Goal: Check status: Check status

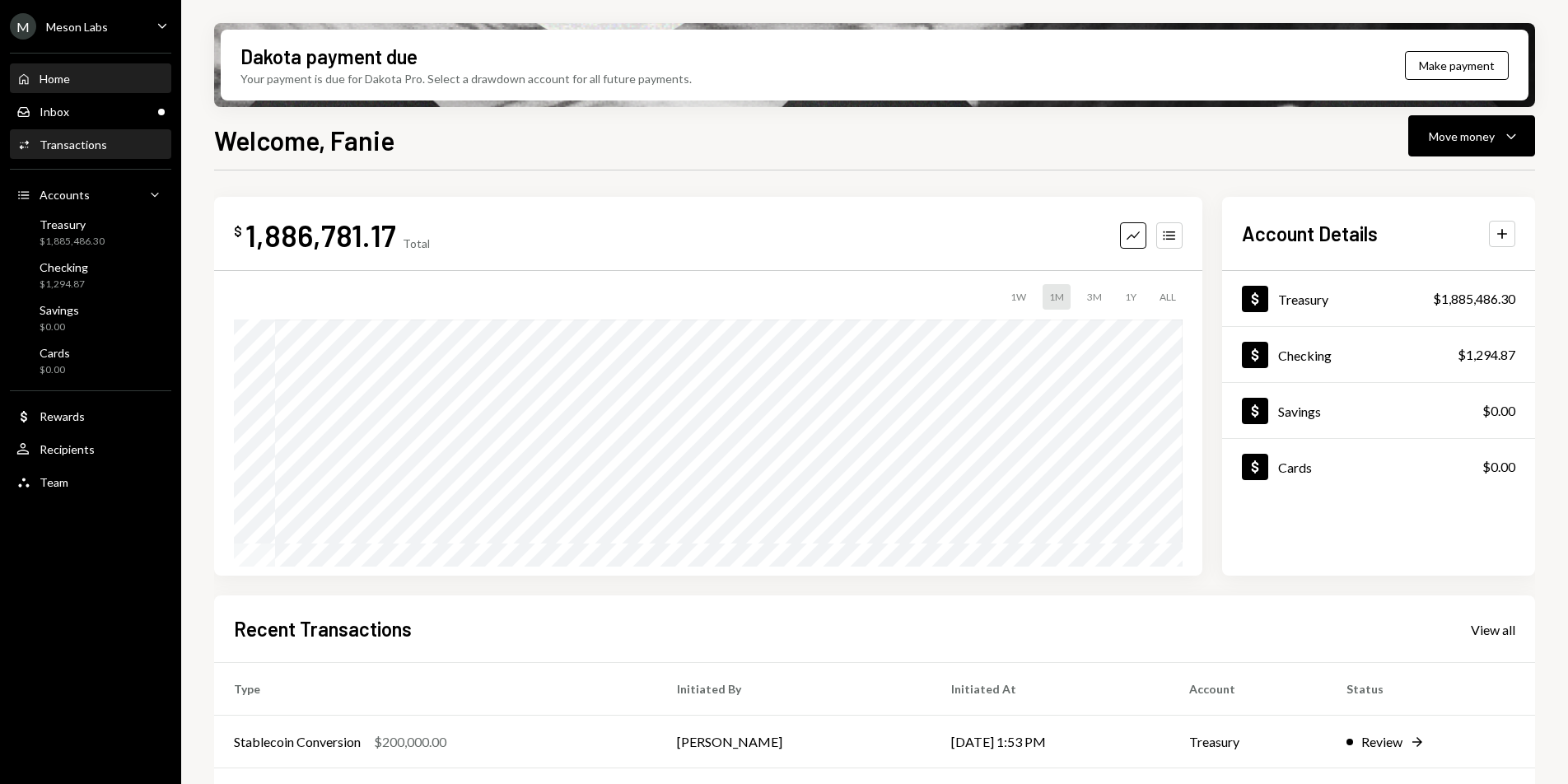
click at [132, 147] on div "Activities Transactions" at bounding box center [91, 145] width 148 height 15
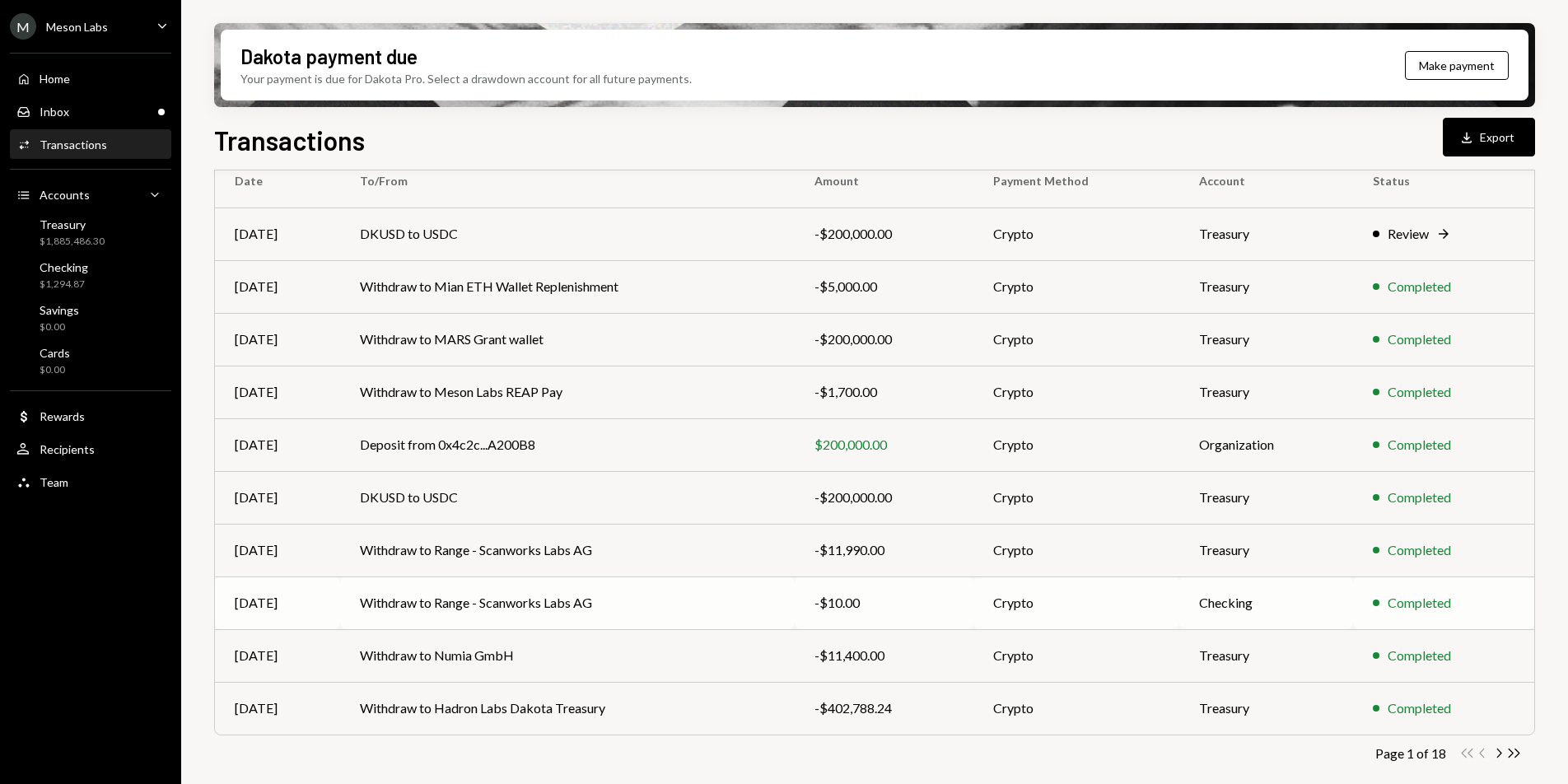
scroll to position [154, 0]
click at [1497, 751] on icon "Chevron Right" at bounding box center [1498, 752] width 16 height 16
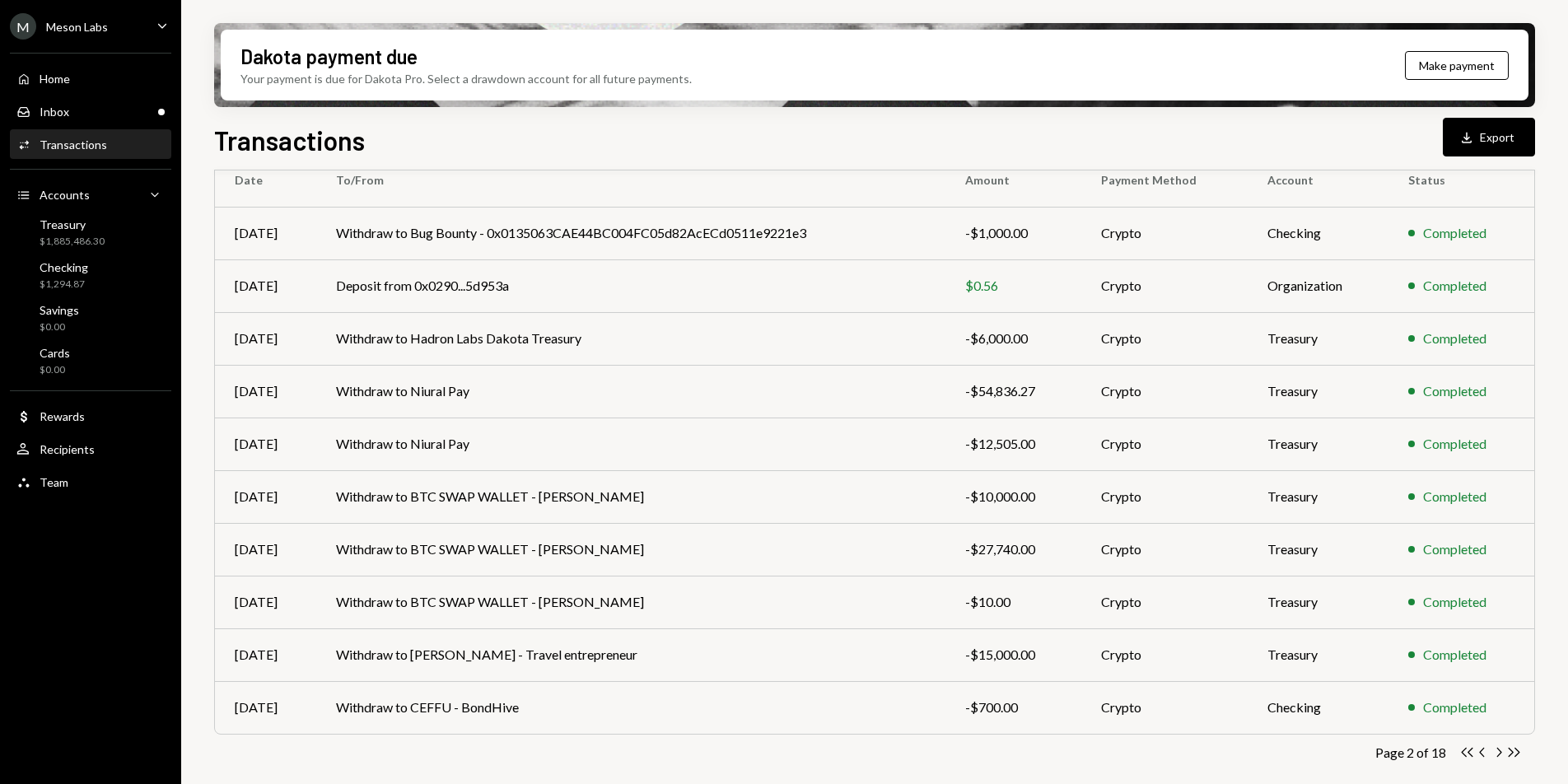
click at [1498, 751] on icon "Chevron Right" at bounding box center [1498, 752] width 16 height 16
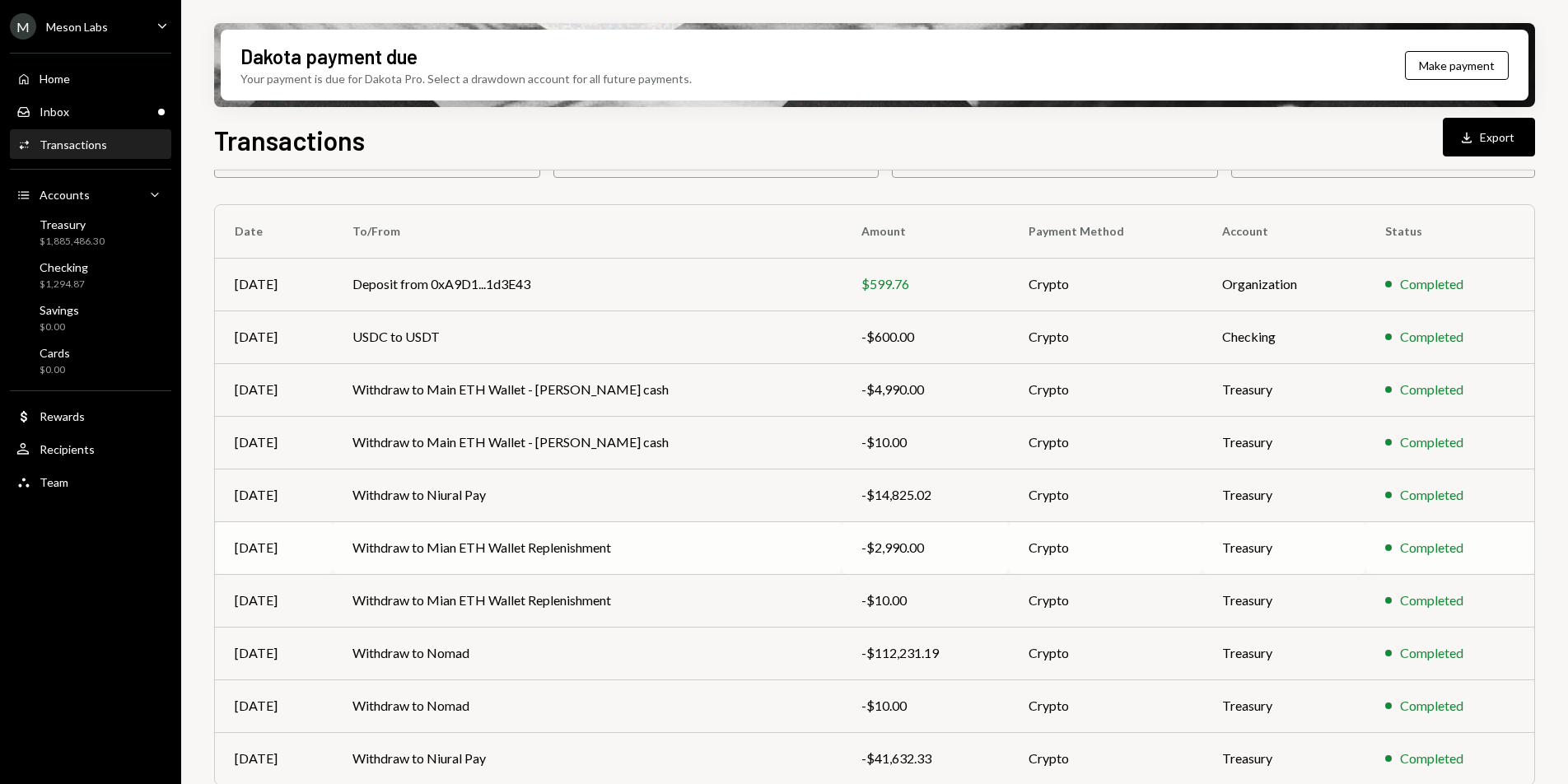
scroll to position [103, 0]
click at [710, 557] on td "Withdraw to Mian ETH Wallet Replenishment" at bounding box center [587, 547] width 509 height 53
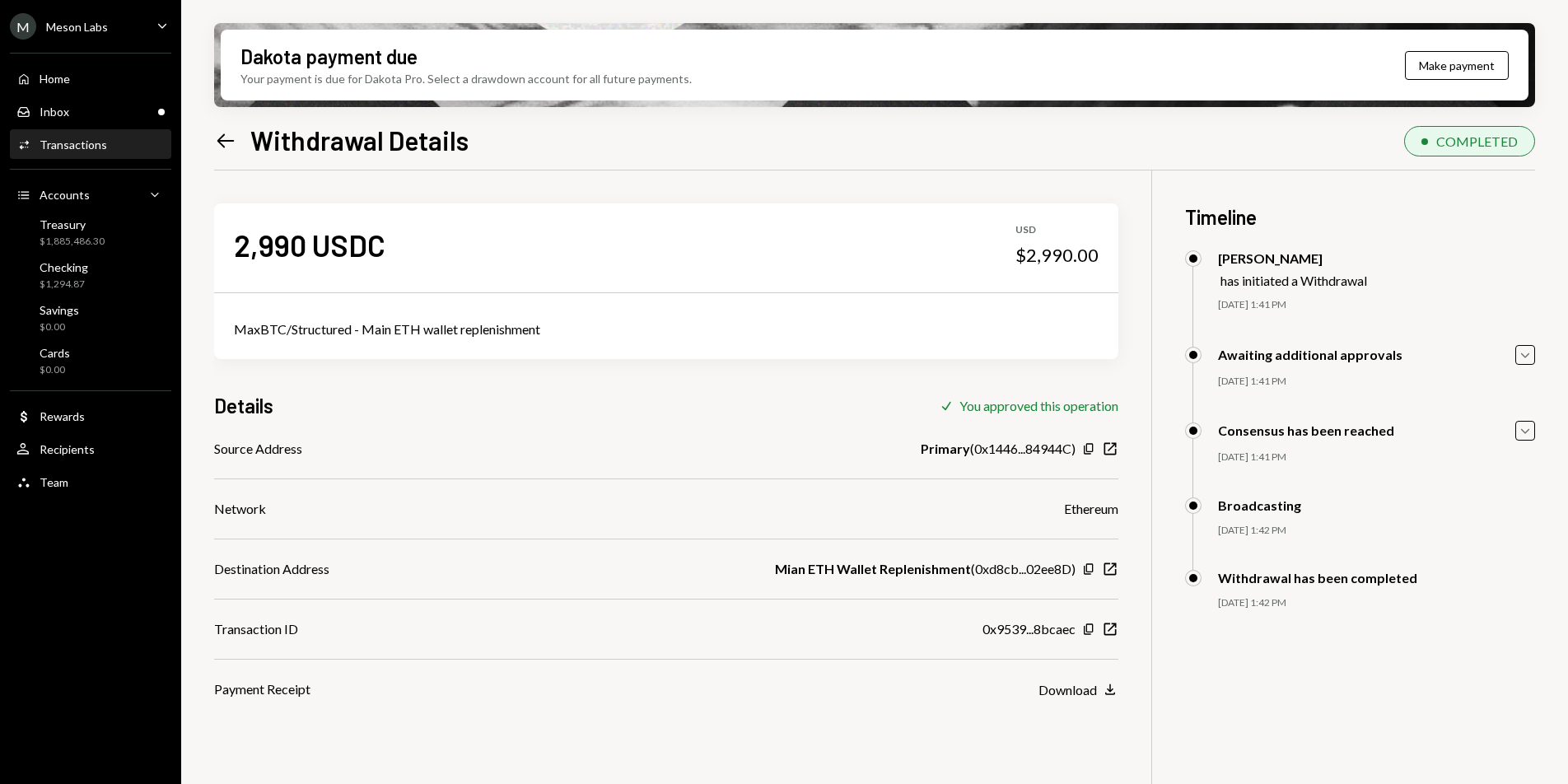
click at [224, 141] on icon at bounding box center [225, 140] width 17 height 14
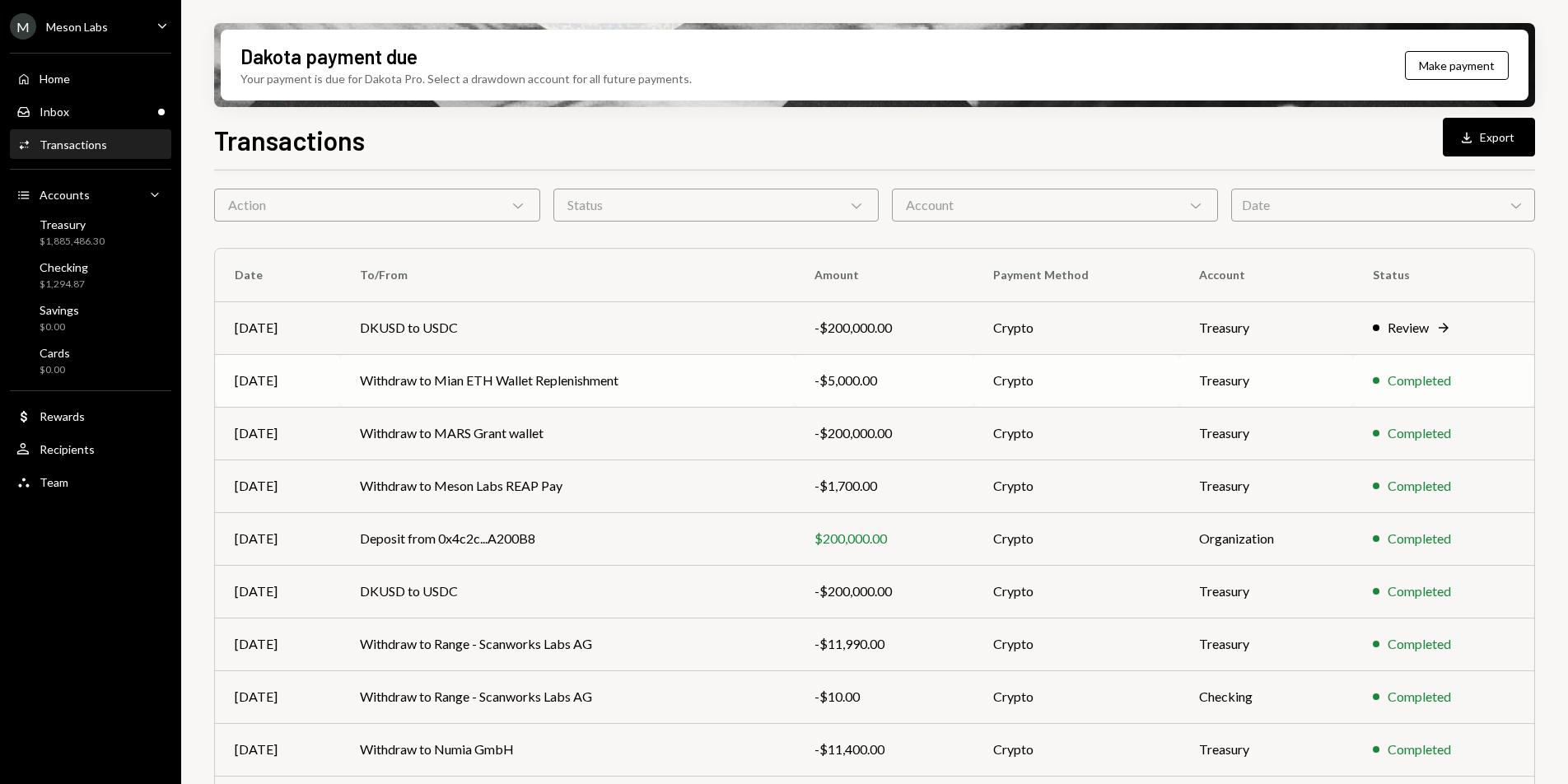
scroll to position [154, 0]
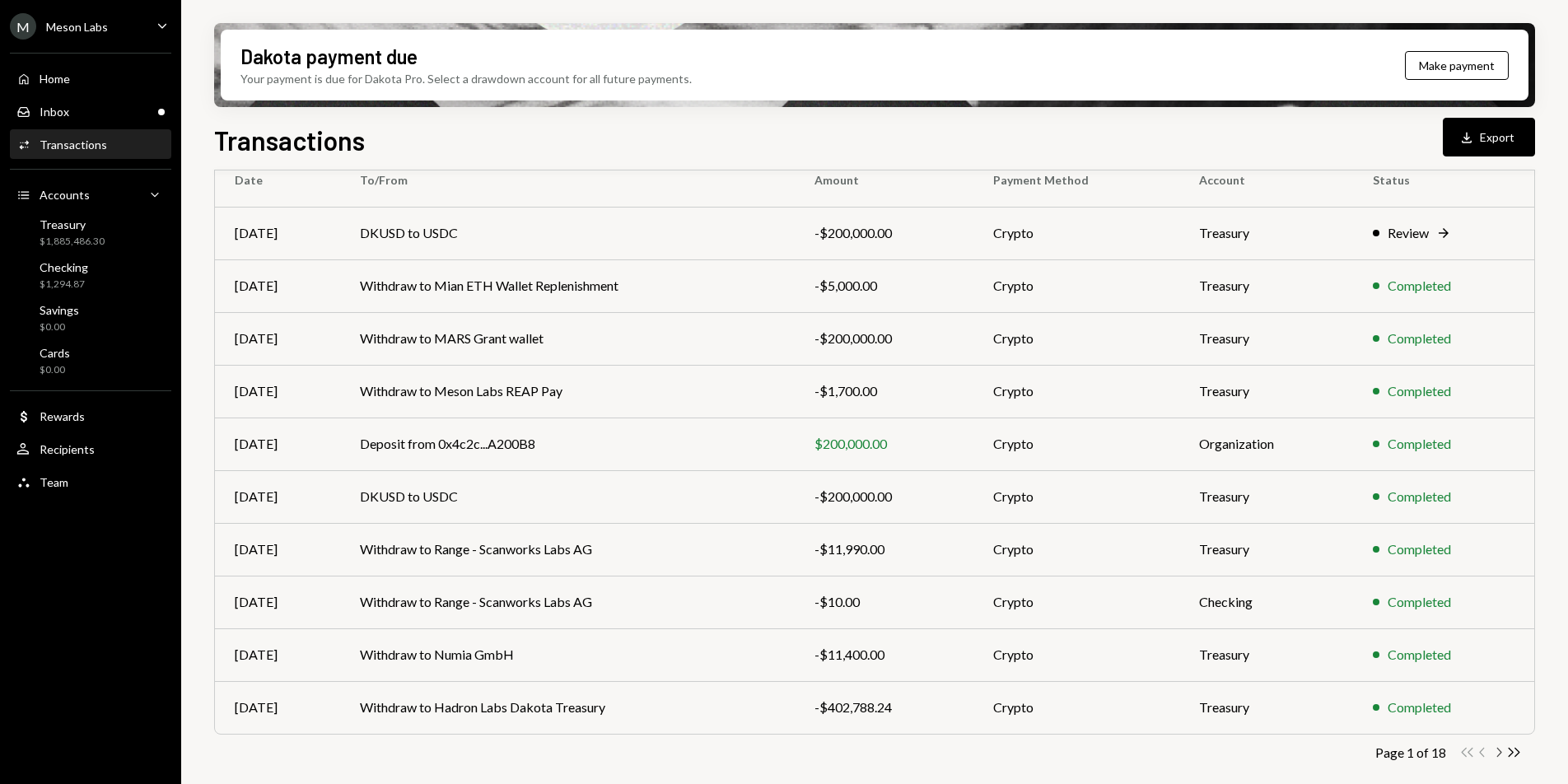
click at [1496, 755] on icon "Chevron Right" at bounding box center [1498, 752] width 16 height 16
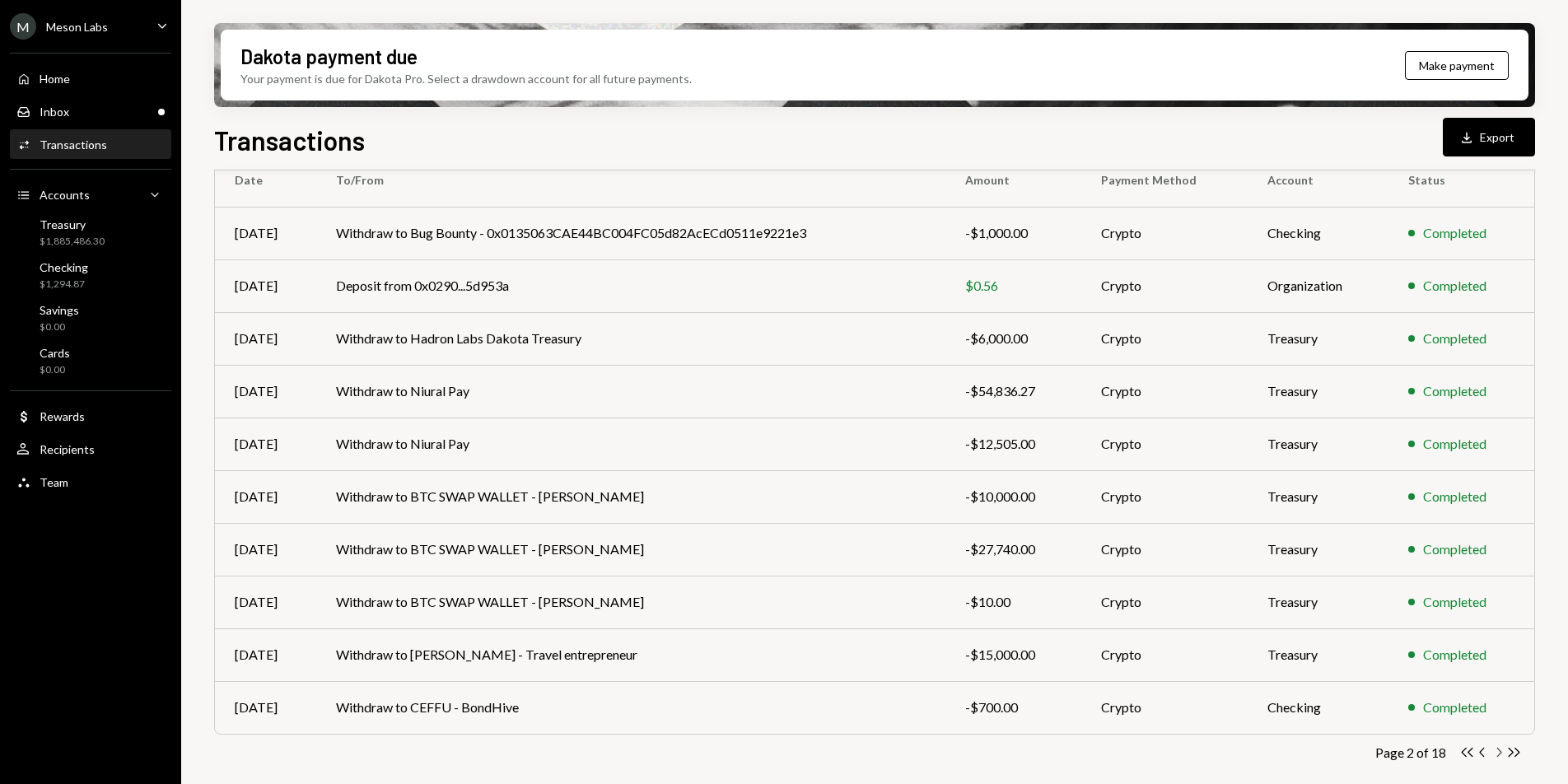
click at [1498, 751] on icon "Chevron Right" at bounding box center [1498, 752] width 16 height 16
